Goal: Obtain resource: Download file/media

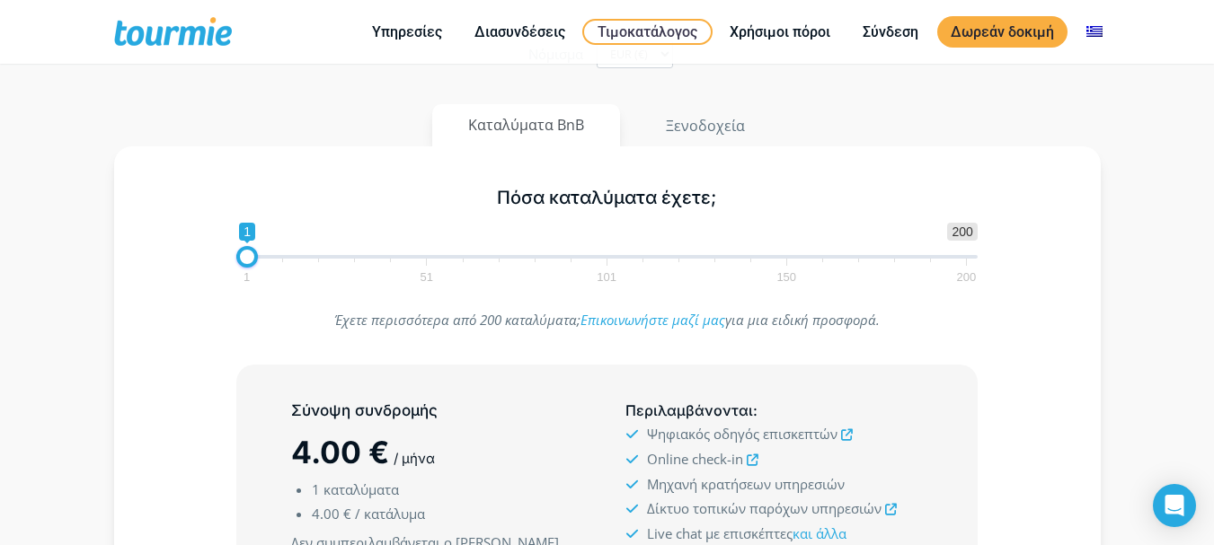
scroll to position [180, 0]
click at [259, 261] on span "1 51 101 150 200" at bounding box center [606, 272] width 720 height 22
click at [249, 235] on span "1" at bounding box center [247, 234] width 16 height 18
click at [264, 258] on span at bounding box center [606, 259] width 741 height 4
click at [254, 258] on span at bounding box center [265, 259] width 22 height 22
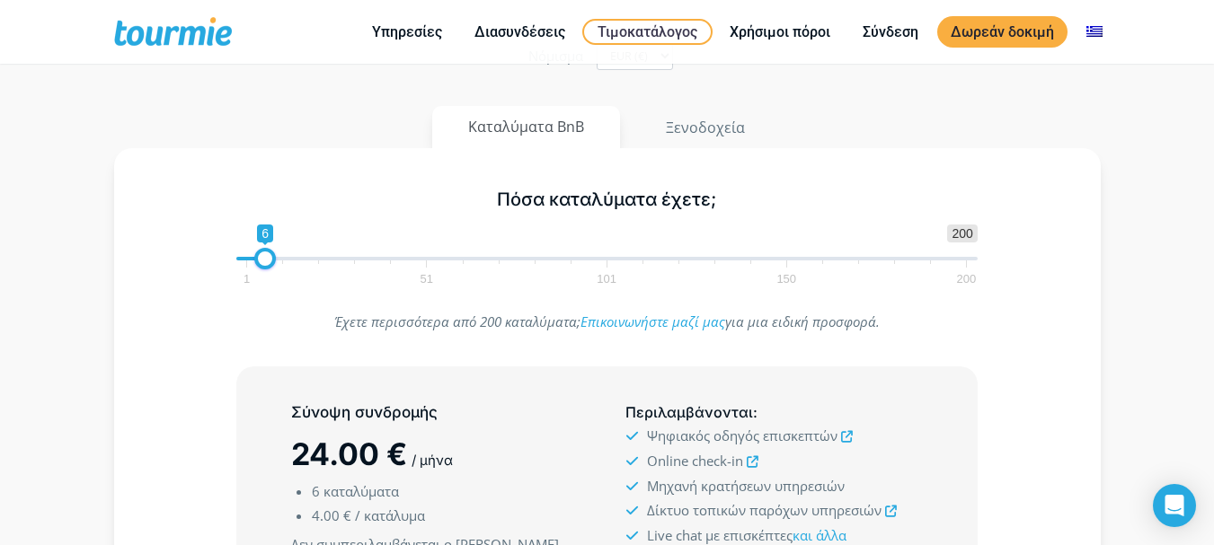
click at [244, 258] on span at bounding box center [250, 259] width 29 height 4
click at [252, 258] on span at bounding box center [247, 259] width 22 height 22
click at [256, 257] on span at bounding box center [247, 259] width 22 height 22
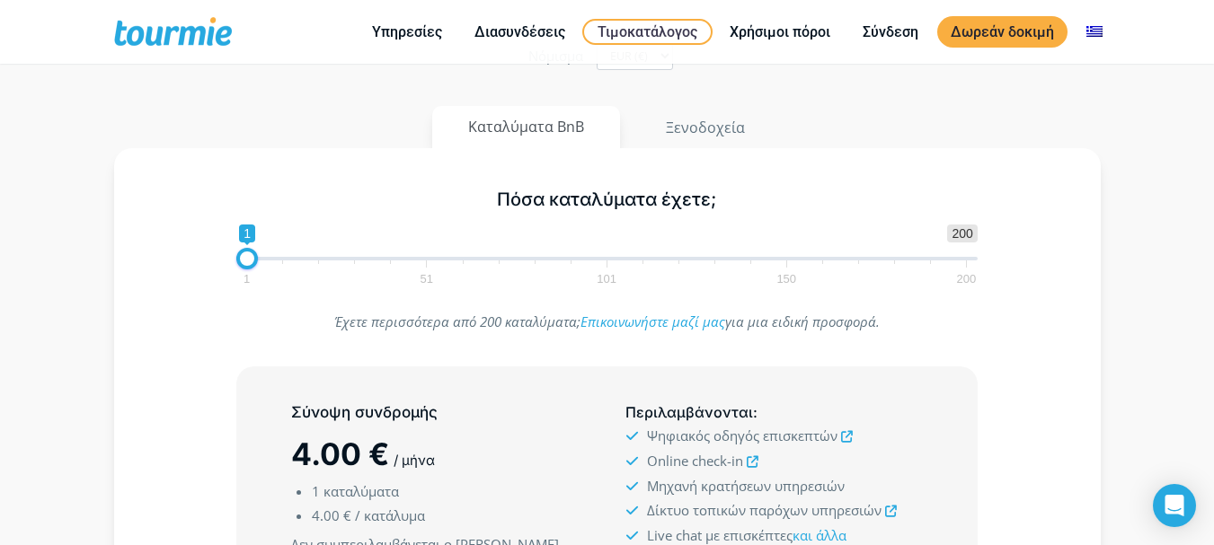
click at [258, 257] on span at bounding box center [606, 259] width 741 height 4
click at [253, 258] on span at bounding box center [258, 259] width 22 height 22
click at [247, 259] on span at bounding box center [258, 259] width 22 height 22
click at [245, 259] on span at bounding box center [247, 259] width 22 height 4
type input "1"
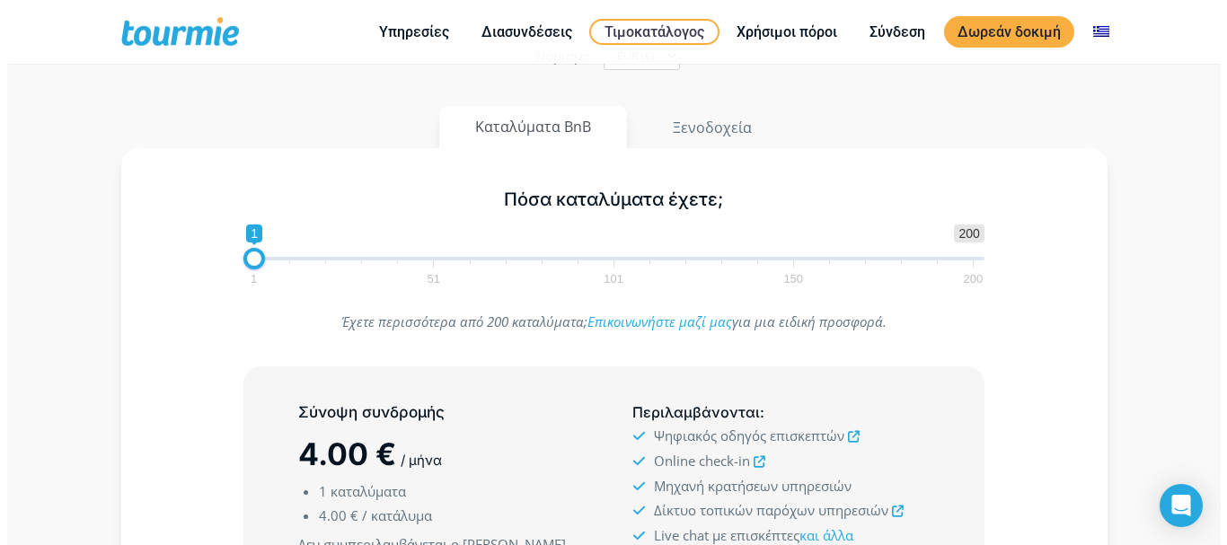
scroll to position [0, 0]
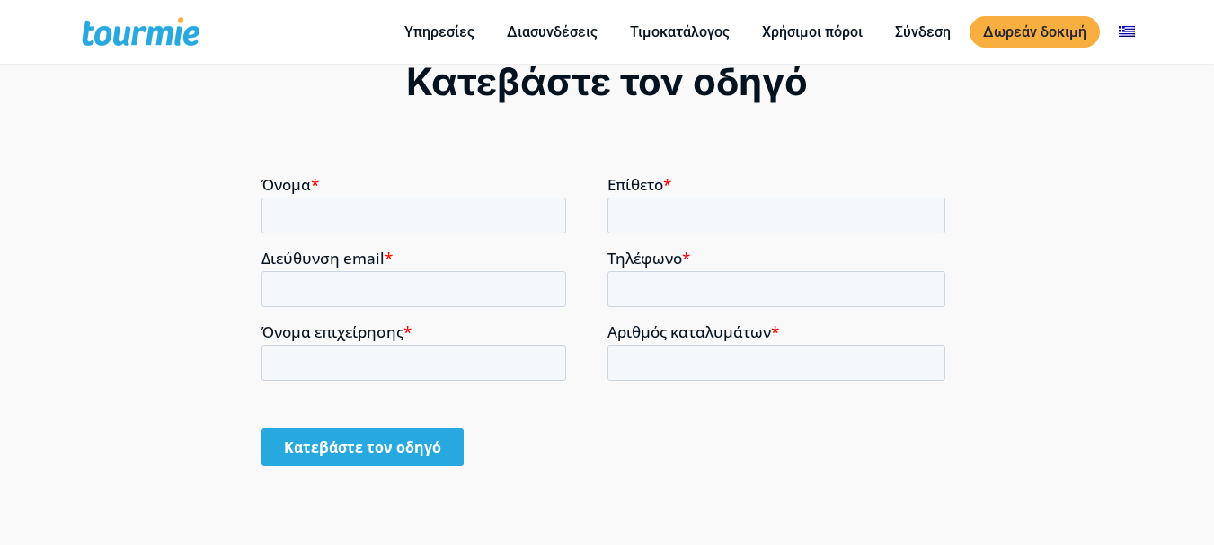
scroll to position [1147, 0]
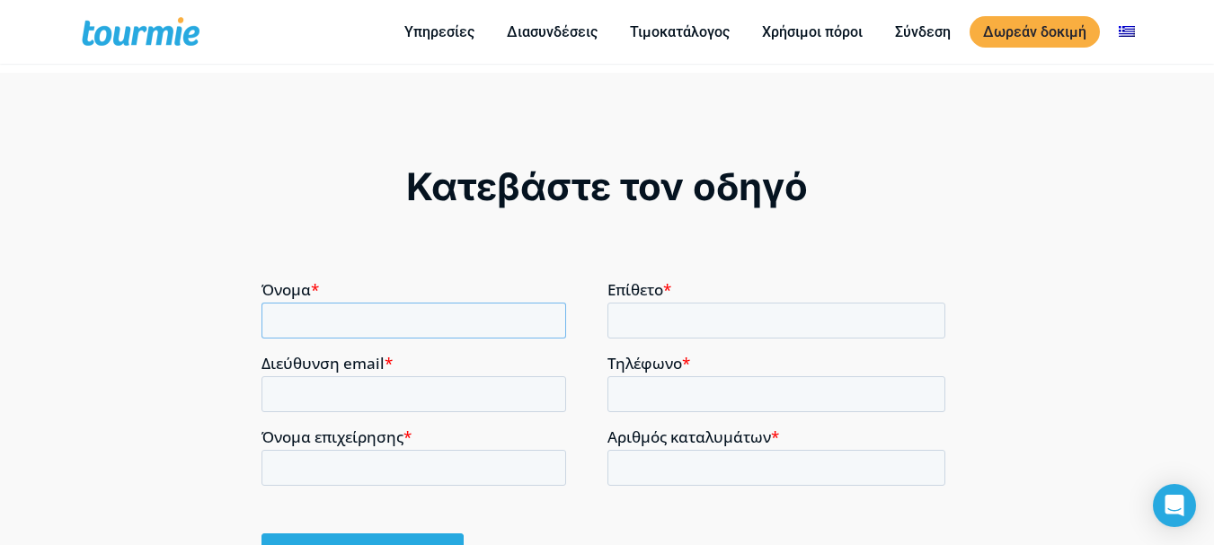
click at [302, 323] on input "Όνομα *" at bounding box center [413, 320] width 305 height 36
type input "Φωτεινή"
click at [639, 321] on input "Επίθετο *" at bounding box center [776, 320] width 339 height 36
type input "[PERSON_NAME]"
click at [327, 398] on input "Διεύθυνση email *" at bounding box center [413, 394] width 305 height 36
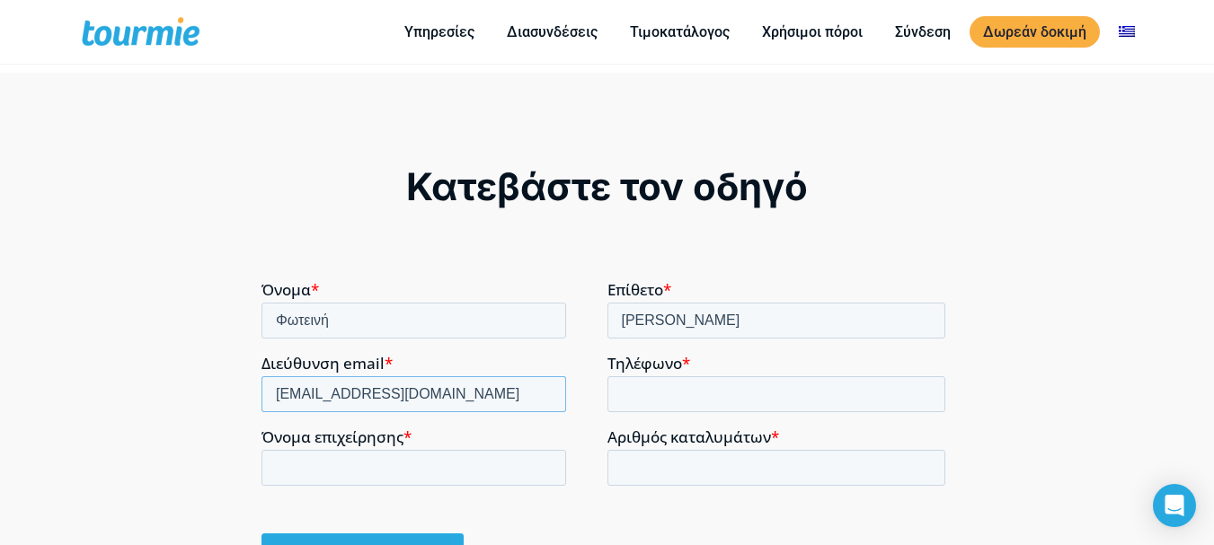
type input "[EMAIL_ADDRESS][DOMAIN_NAME]"
click at [665, 474] on input "Αριθμός καταλυμάτων *" at bounding box center [776, 467] width 339 height 36
type input "2"
click at [327, 457] on input "Όνομα επιχείρησης *" at bounding box center [413, 467] width 305 height 36
type input "Φ"
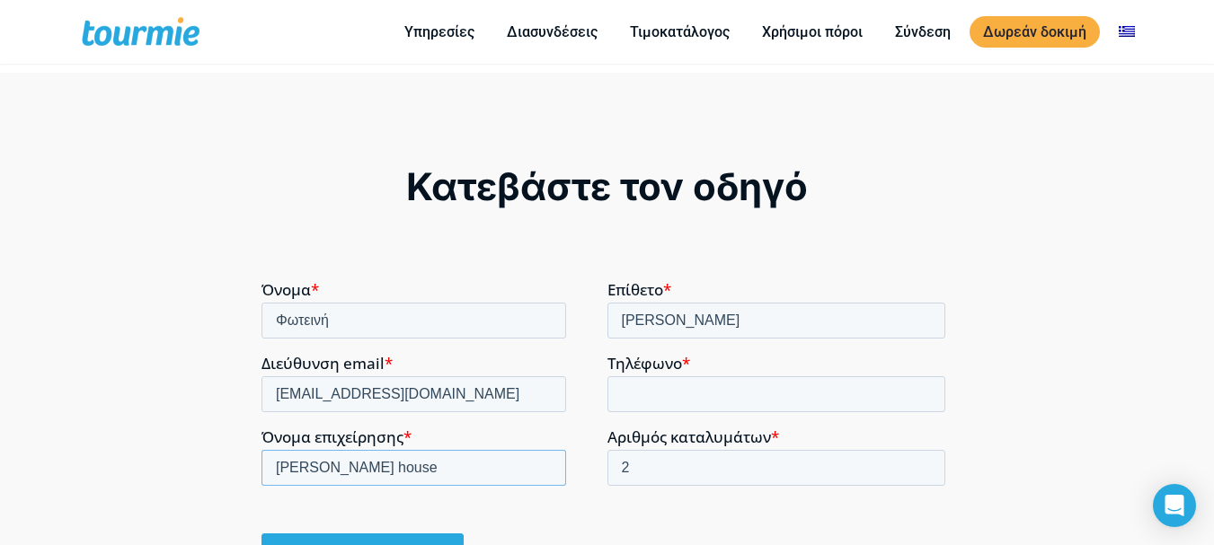
type input "[PERSON_NAME] house"
click at [645, 389] on input "Τηλέφωνο *" at bounding box center [776, 394] width 339 height 36
type input "6937383506"
click at [367, 544] on input "Κατεβάστε τον οδηγό" at bounding box center [362, 552] width 202 height 38
click at [365, 544] on input "Κατεβάστε τον οδηγό" at bounding box center [362, 552] width 202 height 38
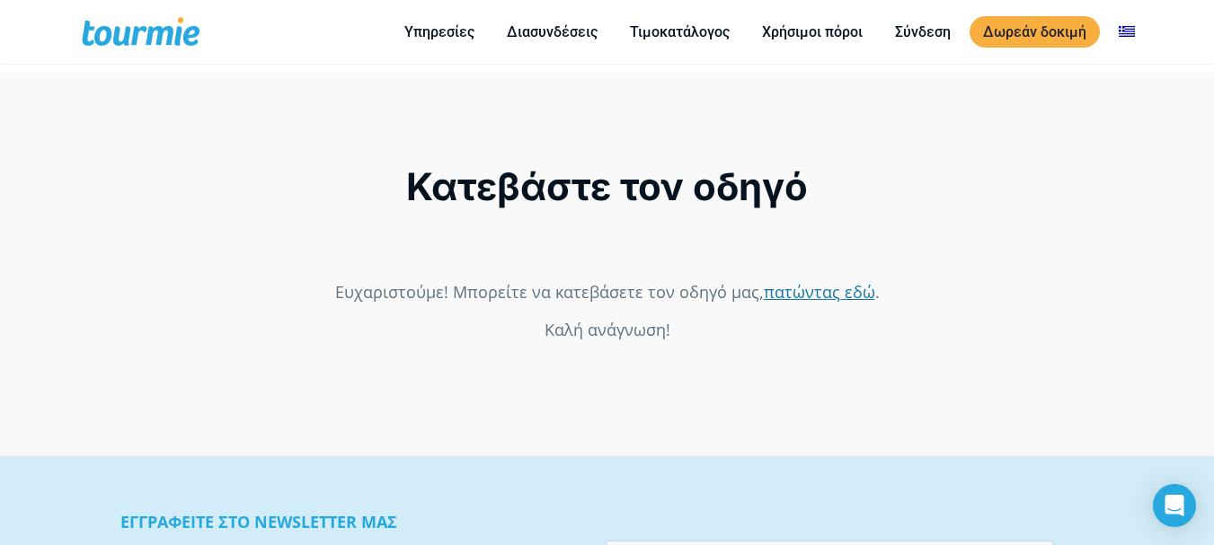
click at [813, 294] on link "πατώντας εδώ" at bounding box center [819, 291] width 111 height 22
